Goal: Task Accomplishment & Management: Complete application form

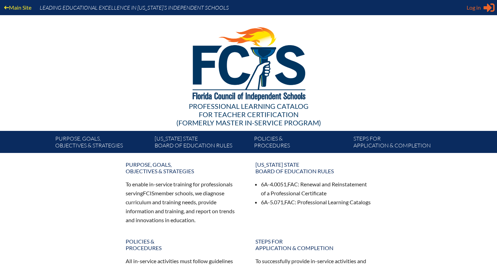
click at [485, 6] on icon "Sign in or register" at bounding box center [488, 7] width 11 height 11
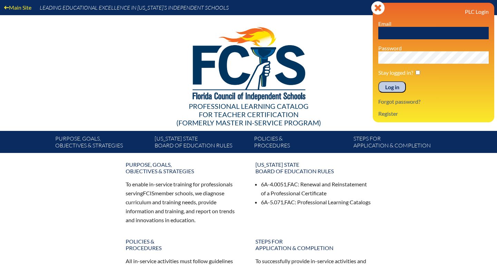
click at [420, 32] on input "text" at bounding box center [433, 33] width 110 height 12
click at [385, 116] on link "Register" at bounding box center [387, 113] width 25 height 9
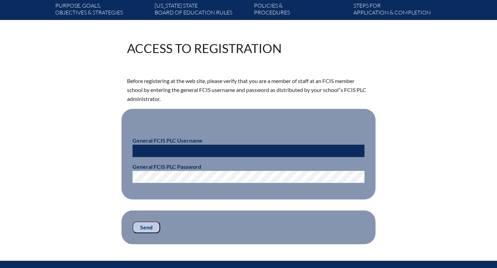
scroll to position [137, 0]
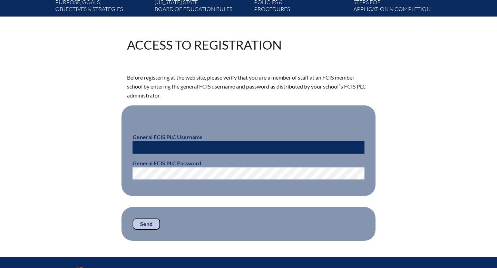
click at [213, 146] on input "text" at bounding box center [249, 147] width 232 height 12
paste input "fcismember"
type input "fcismember"
click at [147, 224] on input "Send" at bounding box center [147, 224] width 28 height 12
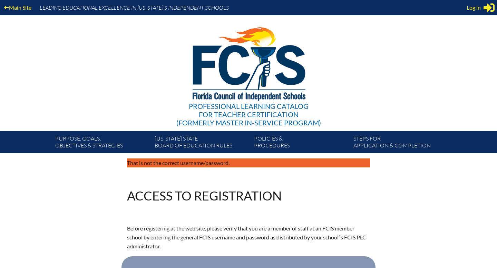
scroll to position [135, 0]
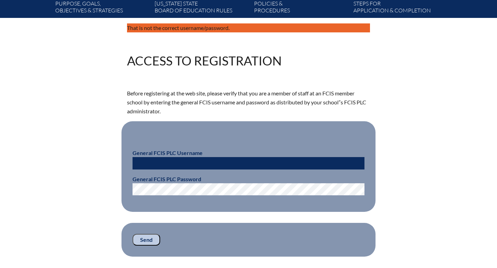
click at [159, 167] on input "text" at bounding box center [249, 163] width 232 height 12
type input "fcismember"
click at [144, 238] on input "Send" at bounding box center [147, 240] width 28 height 12
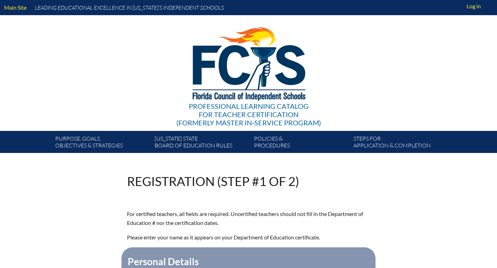
scroll to position [134, 0]
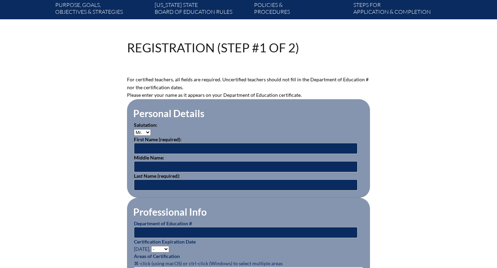
click at [147, 134] on select "Mr. Mrs. Ms. Dr. Rev." at bounding box center [142, 132] width 17 height 7
select select "Mrs."
click at [134, 129] on select "Mr. Mrs. Ms. Dr. Rev." at bounding box center [142, 132] width 17 height 7
click at [148, 148] on input "text" at bounding box center [246, 148] width 224 height 11
type input "[PERSON_NAME]"
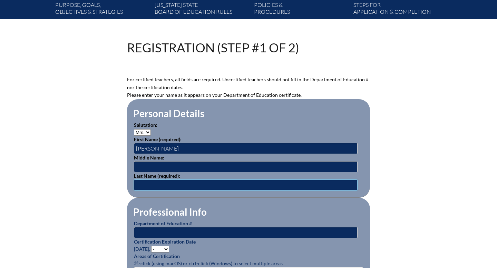
type input "[PERSON_NAME]"
type input "[EMAIL_ADDRESS][PERSON_NAME][DOMAIN_NAME]"
click at [169, 168] on input "text" at bounding box center [246, 166] width 224 height 11
type input "[PERSON_NAME]"
click at [172, 233] on input "text" at bounding box center [246, 232] width 224 height 11
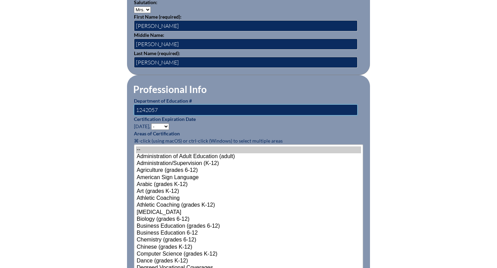
scroll to position [258, 0]
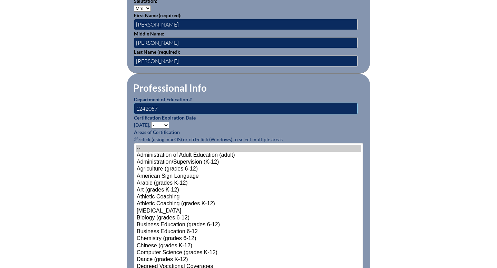
type input "1242057"
